Goal: Task Accomplishment & Management: Manage account settings

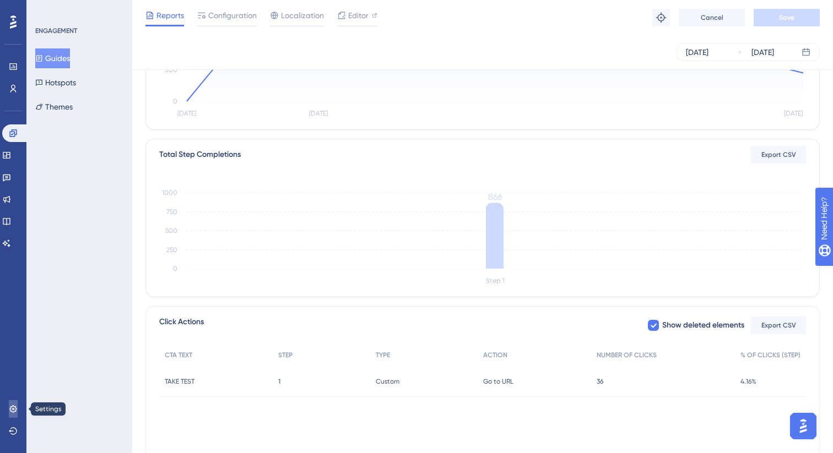
click at [9, 405] on icon at bounding box center [13, 409] width 9 height 9
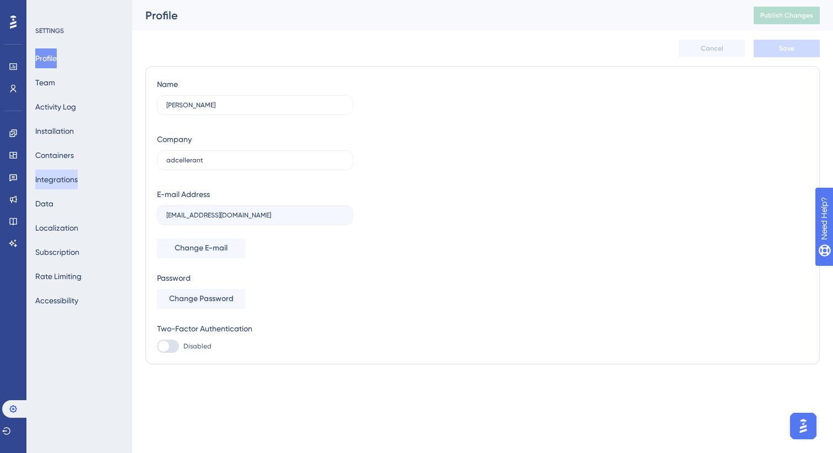
click at [68, 181] on button "Integrations" at bounding box center [56, 180] width 42 height 20
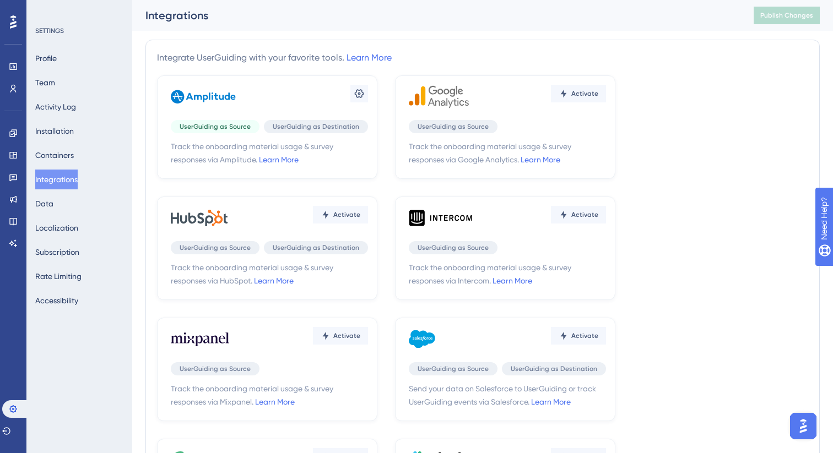
click at [251, 242] on div "UserGuiding as Source" at bounding box center [215, 247] width 89 height 13
click at [354, 214] on span "Activate" at bounding box center [346, 214] width 27 height 9
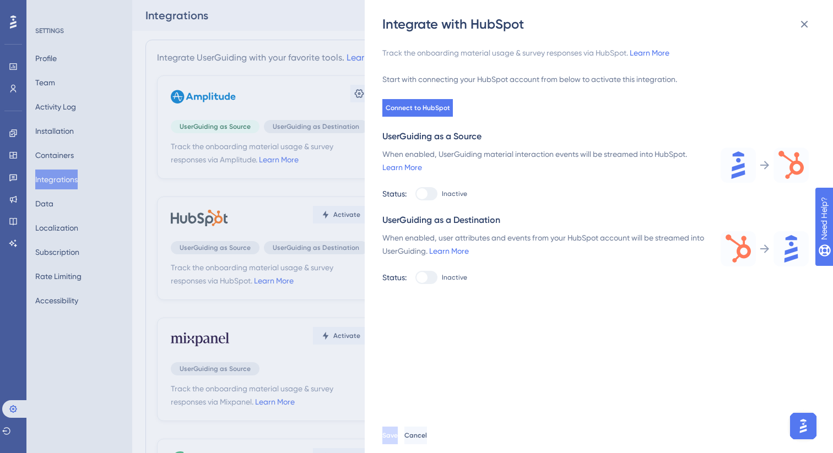
click at [429, 192] on div at bounding box center [426, 193] width 22 height 13
click at [459, 197] on span "Inactive" at bounding box center [454, 193] width 25 height 9
click at [442, 113] on button "Connect to HubSpot" at bounding box center [417, 108] width 70 height 18
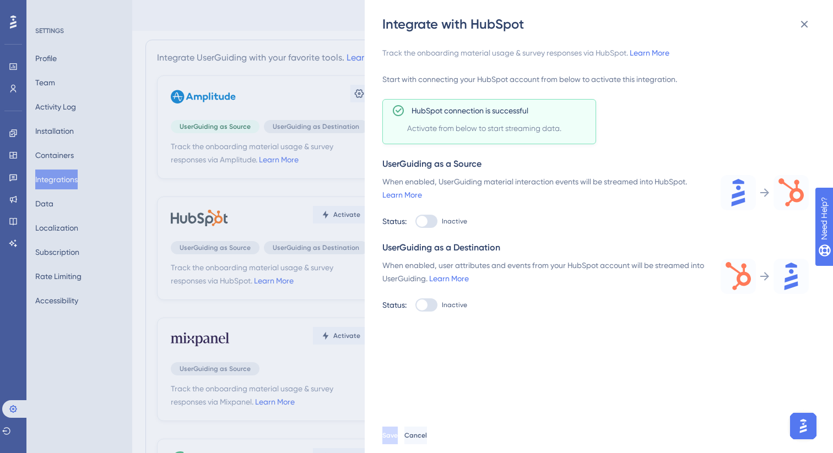
click at [584, 353] on div "Track the onboarding material usage & survey responses via HubSpot. Learn More …" at bounding box center [604, 225] width 444 height 385
click at [430, 222] on div at bounding box center [426, 221] width 22 height 13
click at [415, 222] on input "Inactive" at bounding box center [415, 221] width 1 height 1
checkbox input "true"
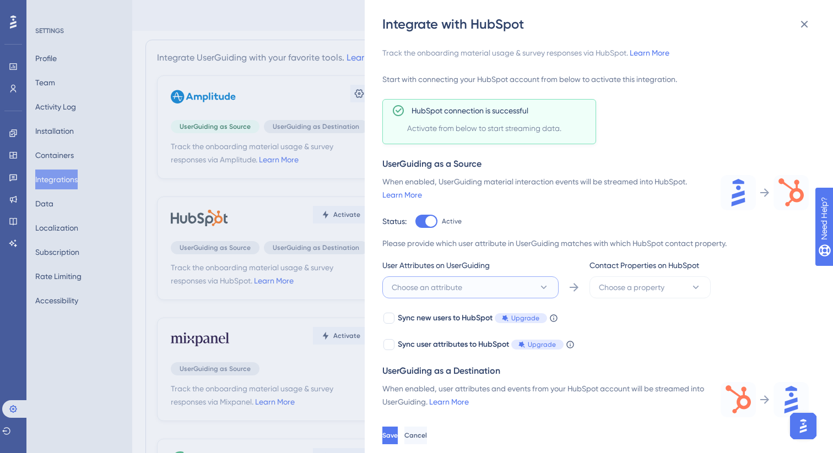
click at [443, 293] on span "Choose an attribute" at bounding box center [427, 287] width 70 height 13
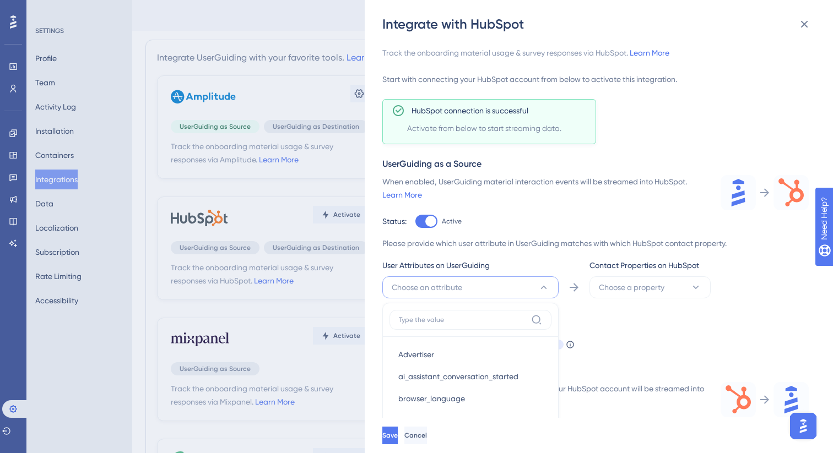
scroll to position [186, 0]
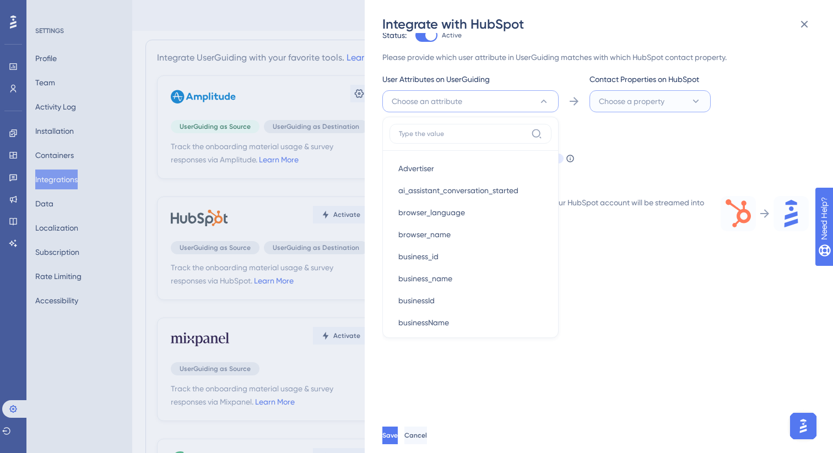
click at [639, 106] on span "Choose a property" at bounding box center [632, 101] width 66 height 13
click at [687, 357] on div "Track the onboarding material usage & survey responses via HubSpot. Learn More …" at bounding box center [604, 225] width 444 height 385
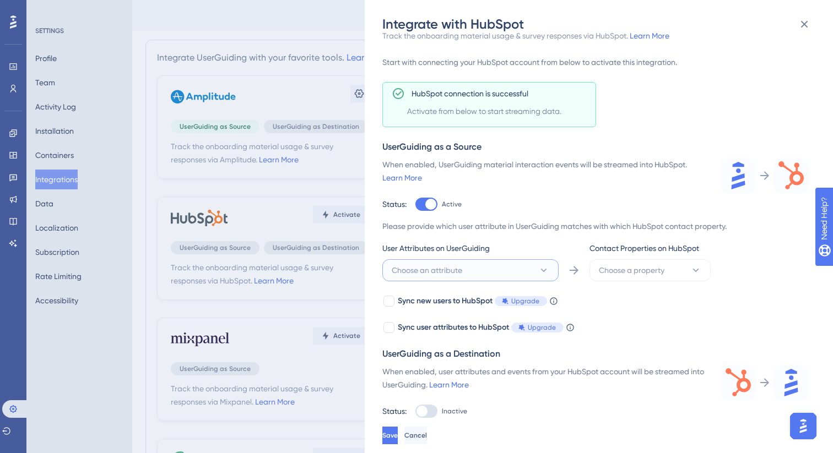
click at [525, 265] on button "Choose an attribute" at bounding box center [470, 270] width 176 height 22
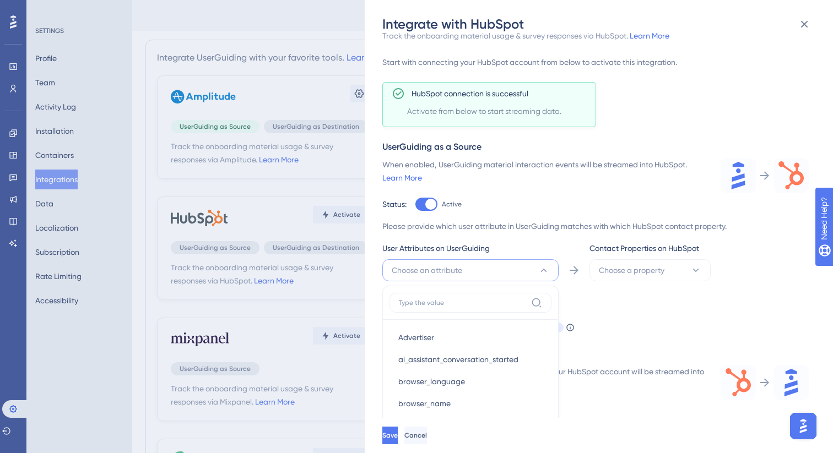
scroll to position [186, 0]
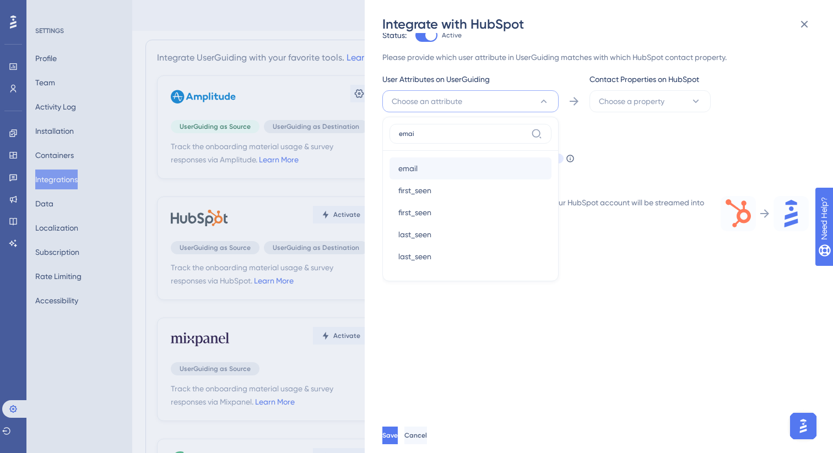
type input "emai"
click at [459, 165] on div "email email" at bounding box center [470, 169] width 144 height 22
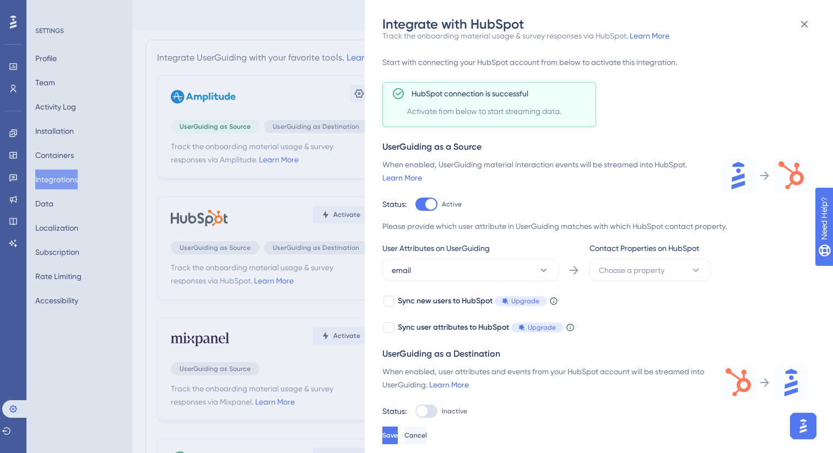
click at [622, 257] on div "Contact Properties on HubSpot" at bounding box center [649, 251] width 121 height 18
click at [622, 262] on button "Choose a property" at bounding box center [649, 270] width 121 height 22
click at [629, 335] on div "Email Email" at bounding box center [649, 338] width 89 height 22
click at [645, 270] on button "Email" at bounding box center [649, 270] width 121 height 22
click at [816, 28] on div at bounding box center [416, 14] width 833 height 28
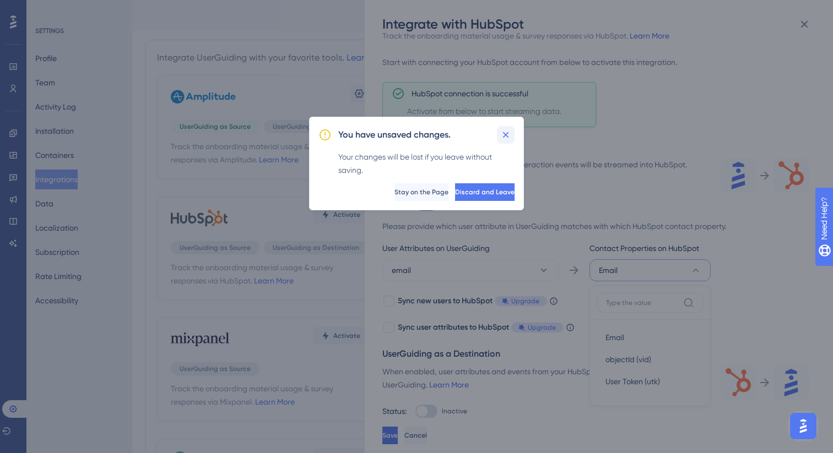
click at [509, 139] on icon at bounding box center [505, 134] width 11 height 11
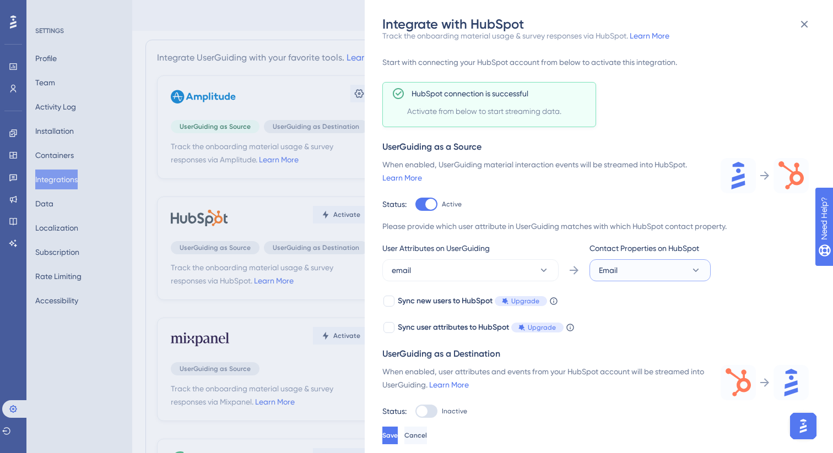
click at [665, 260] on button "Email" at bounding box center [649, 270] width 121 height 22
click at [673, 445] on div "Save Cancel" at bounding box center [616, 435] width 468 height 35
click at [617, 275] on button "Email" at bounding box center [649, 270] width 121 height 22
click at [775, 302] on div "Sync new users to HubSpot Upgrade When this feature is enabled, in addition to …" at bounding box center [595, 315] width 426 height 40
click at [619, 269] on button "Email" at bounding box center [649, 270] width 121 height 22
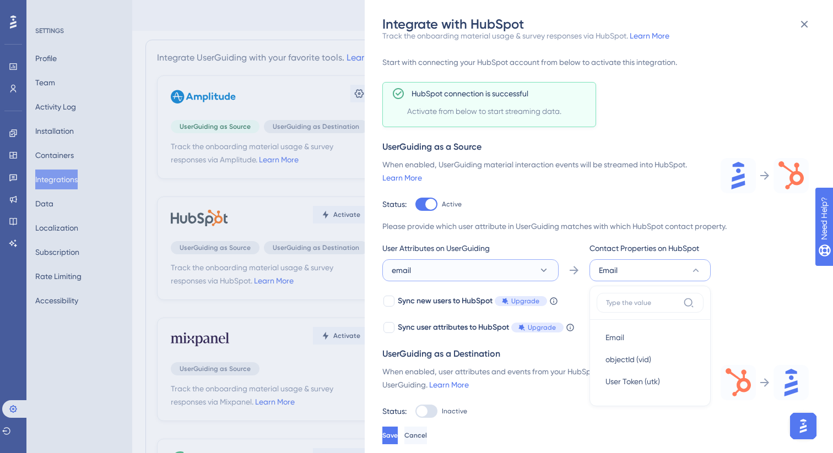
click at [535, 273] on button "email" at bounding box center [470, 270] width 176 height 22
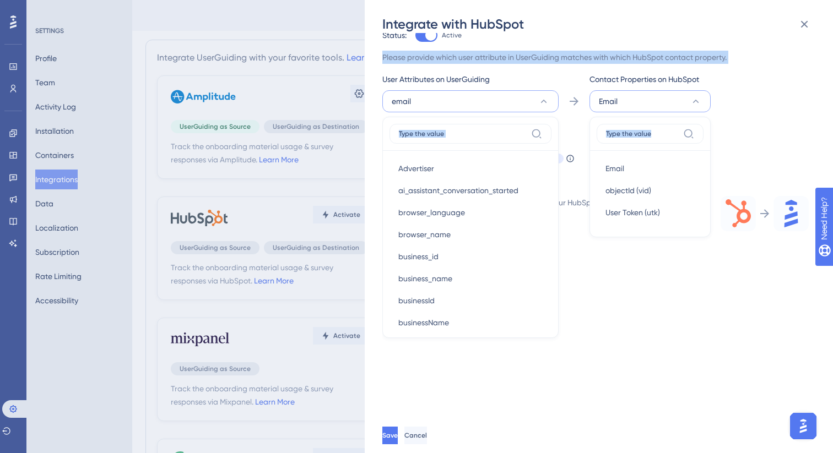
drag, startPoint x: 378, startPoint y: 47, endPoint x: 697, endPoint y: 149, distance: 334.8
click at [697, 149] on div "Integrate with HubSpot Track the onboarding material usage & survey responses v…" at bounding box center [599, 226] width 468 height 453
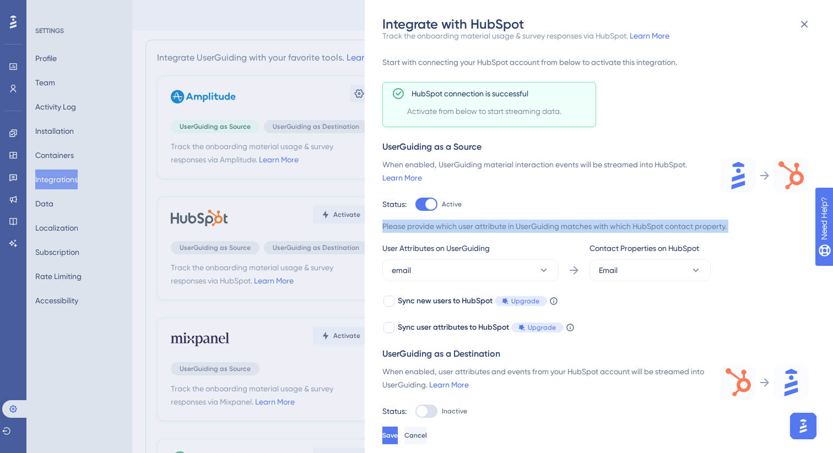
scroll to position [17, 0]
click at [636, 261] on button "Email" at bounding box center [649, 270] width 121 height 22
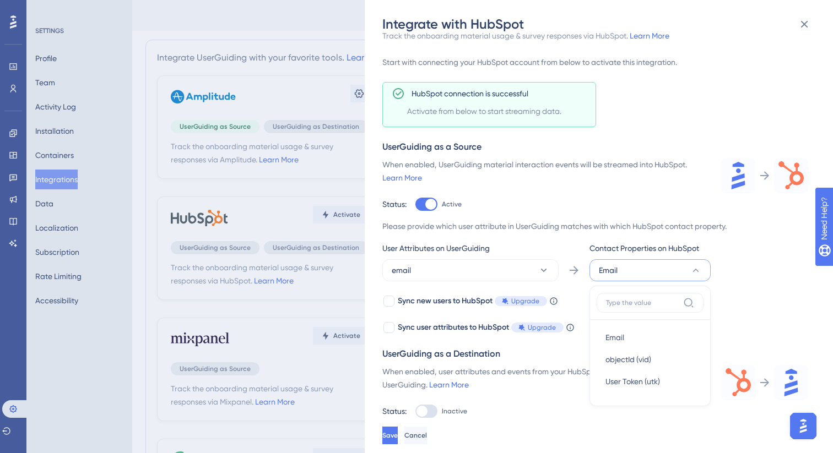
click at [562, 263] on div "User Attributes on UserGuiding email Contact Properties on HubSpot Email Email …" at bounding box center [595, 262] width 426 height 40
click at [540, 266] on icon at bounding box center [543, 270] width 11 height 11
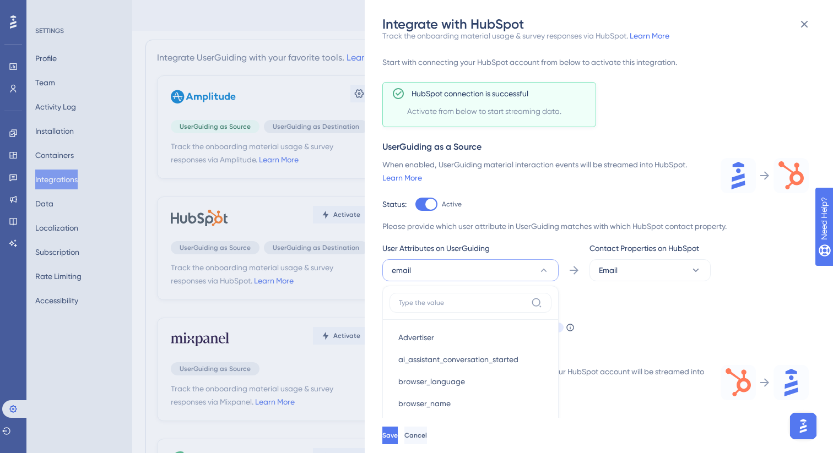
scroll to position [183, 0]
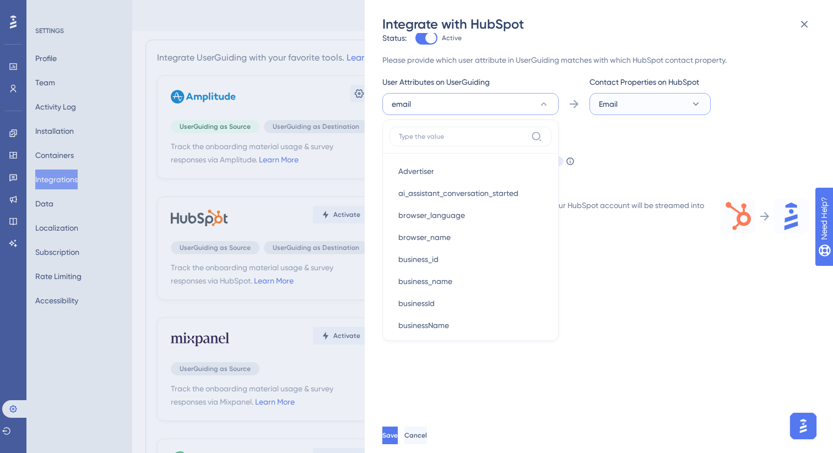
click at [610, 100] on span "Email" at bounding box center [608, 103] width 19 height 13
click at [609, 317] on div "Track the onboarding material usage & survey responses via HubSpot. Learn More …" at bounding box center [604, 225] width 444 height 385
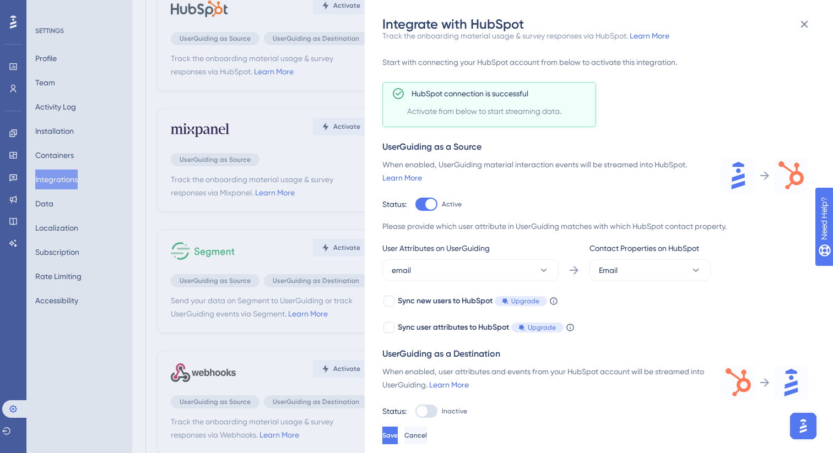
scroll to position [281, 0]
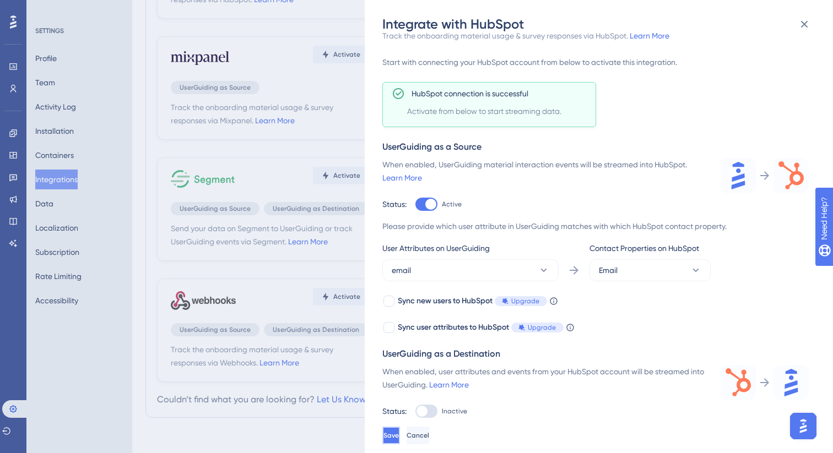
click at [399, 433] on span "Save" at bounding box center [390, 435] width 15 height 9
